Goal: Task Accomplishment & Management: Manage account settings

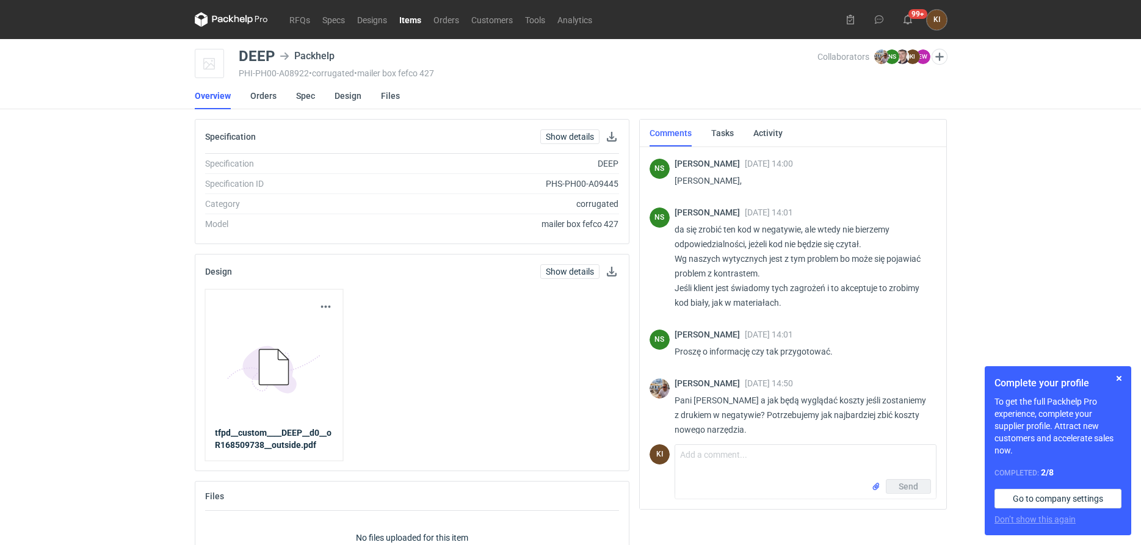
scroll to position [1143, 0]
click at [1118, 378] on button "button" at bounding box center [1119, 378] width 15 height 15
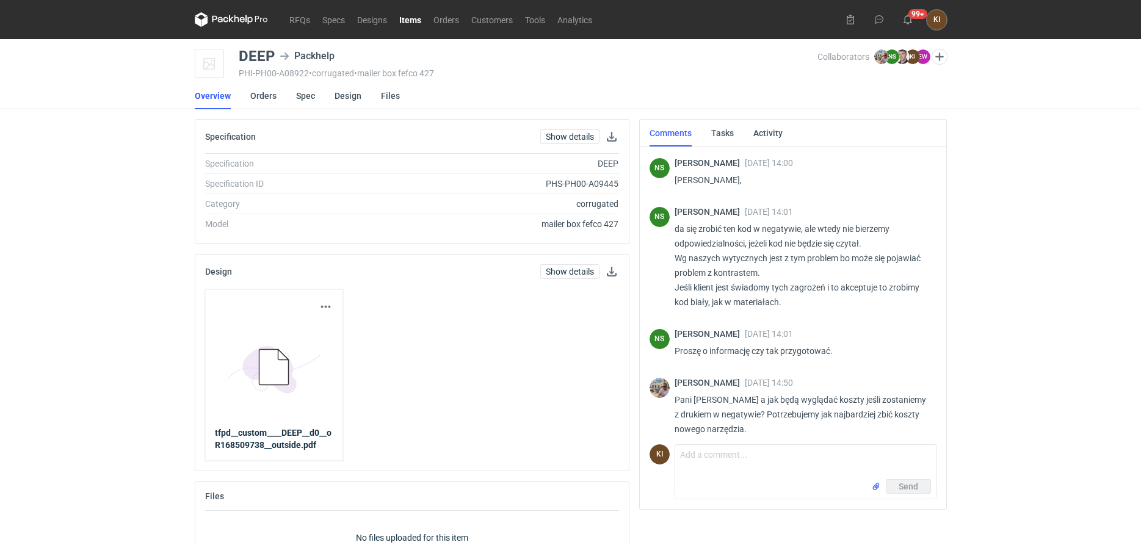
click at [273, 375] on icon at bounding box center [273, 367] width 29 height 35
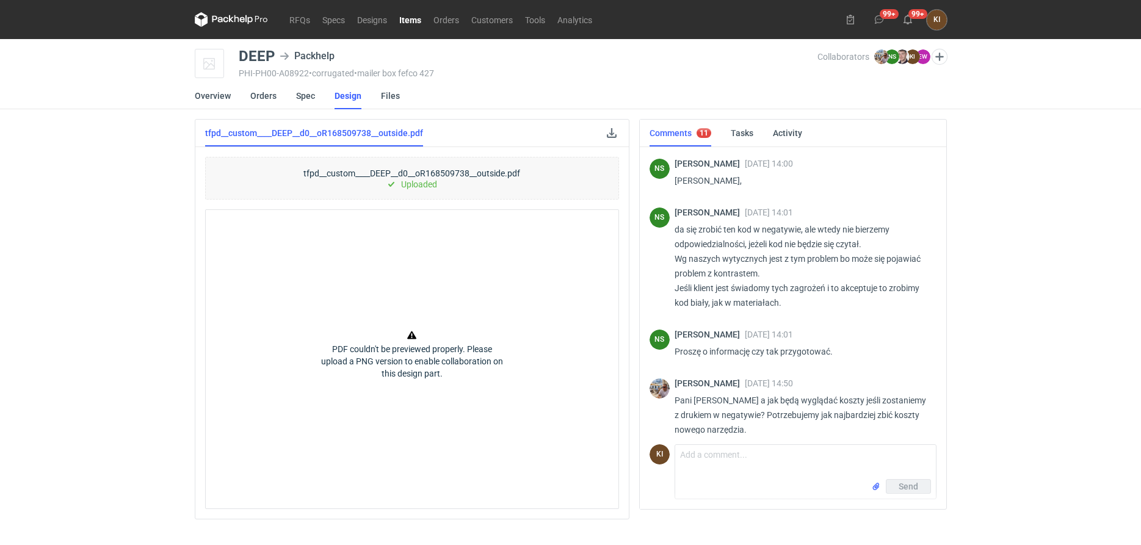
scroll to position [1143, 0]
click at [385, 94] on link "Files" at bounding box center [390, 95] width 19 height 27
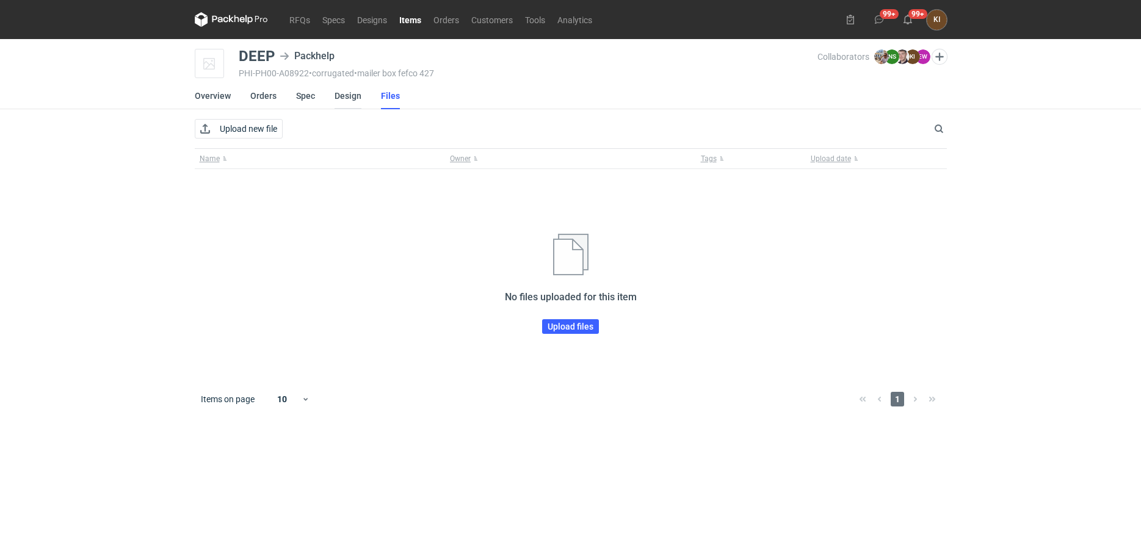
click at [347, 98] on link "Design" at bounding box center [347, 95] width 27 height 27
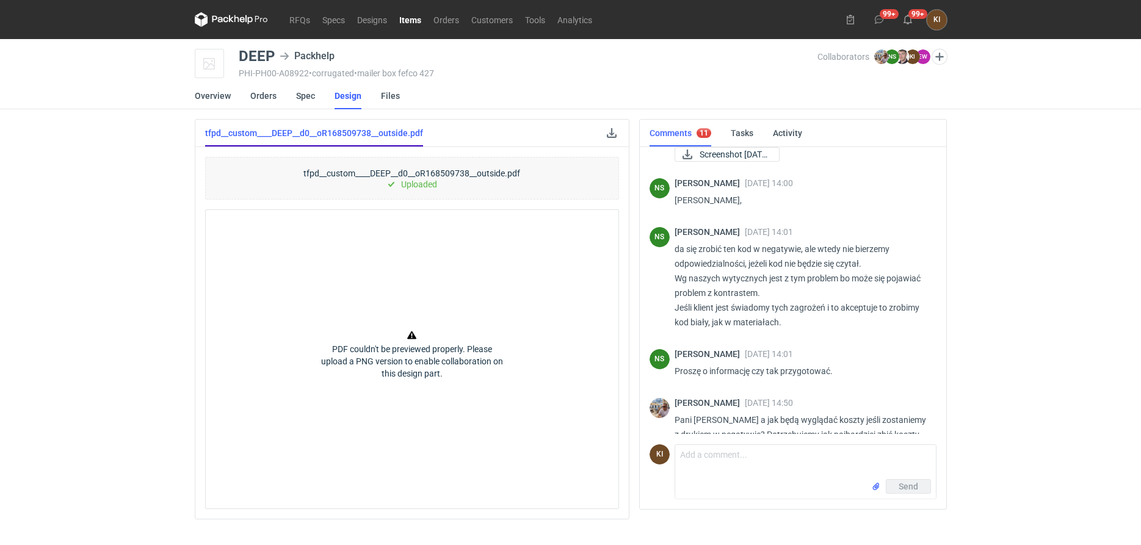
click at [335, 132] on link "tfpd__custom____DEEP__d0__oR168509738__outside.pdf" at bounding box center [314, 133] width 218 height 27
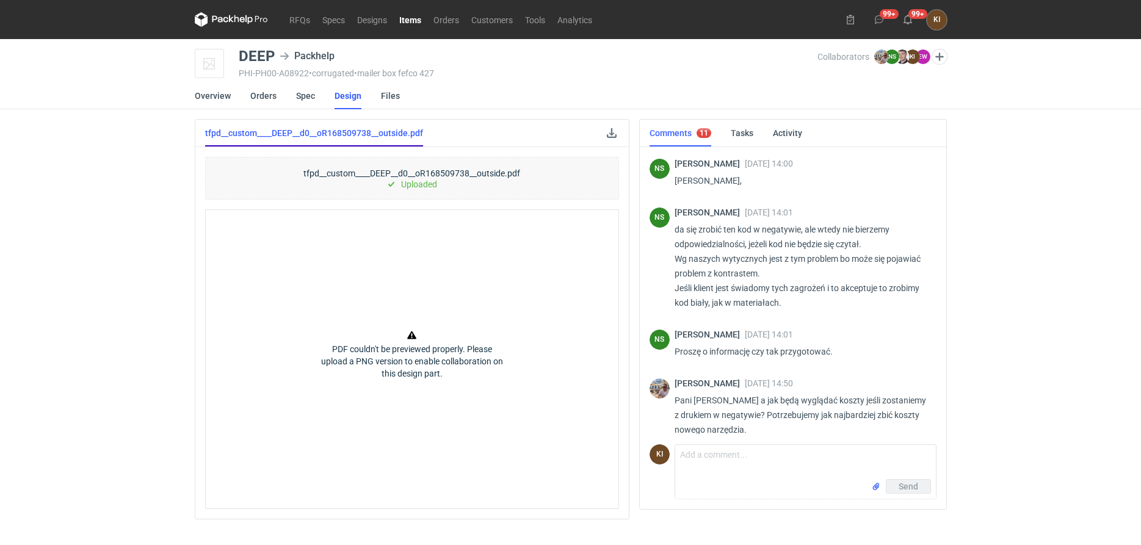
scroll to position [1143, 0]
click at [613, 131] on link at bounding box center [611, 133] width 15 height 15
